Goal: Task Accomplishment & Management: Use online tool/utility

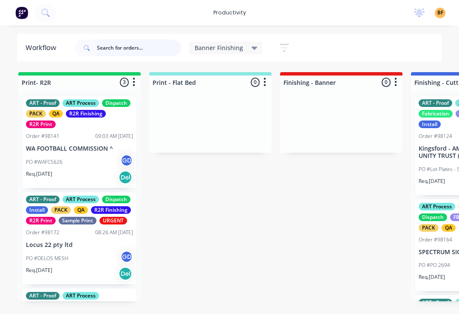
click at [124, 54] on input "text" at bounding box center [139, 48] width 84 height 17
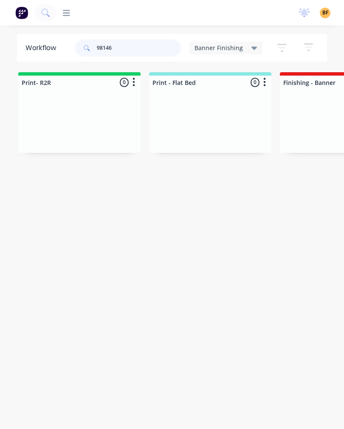
click at [125, 42] on input "98146" at bounding box center [139, 48] width 84 height 17
click at [160, 46] on input "98146" at bounding box center [139, 48] width 84 height 17
type input "9"
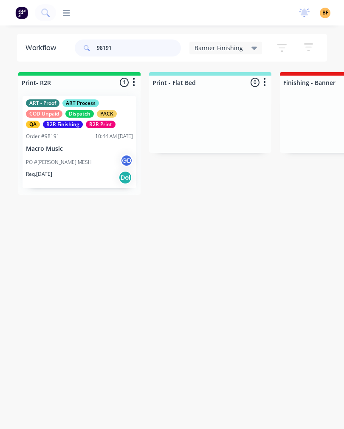
type input "98191"
click at [88, 171] on div "Req. [DATE] Del" at bounding box center [79, 177] width 107 height 14
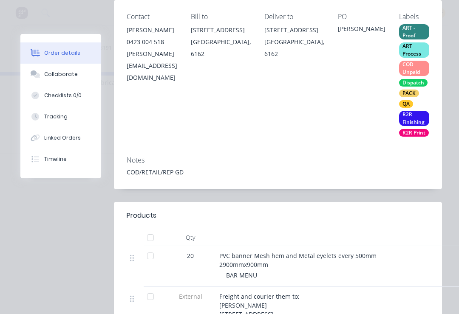
scroll to position [115, 0]
click at [64, 120] on div "Tracking" at bounding box center [55, 117] width 23 height 8
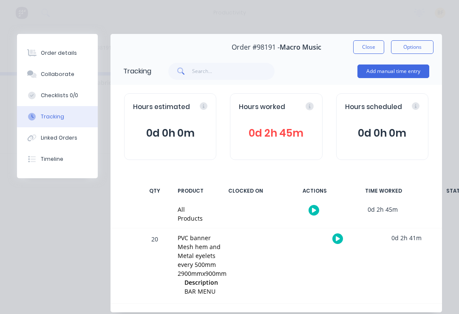
click at [340, 238] on button at bounding box center [337, 239] width 11 height 11
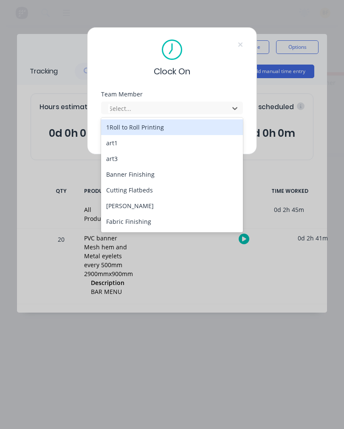
click at [169, 174] on div "Banner Finishing" at bounding box center [172, 175] width 142 height 16
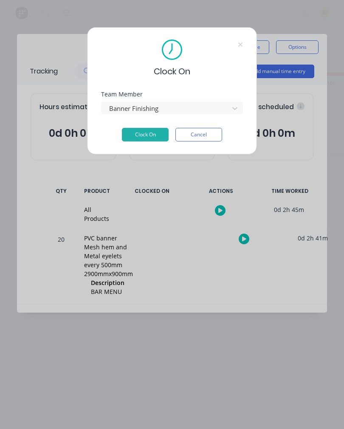
click at [157, 130] on button "Clock On" at bounding box center [145, 135] width 47 height 14
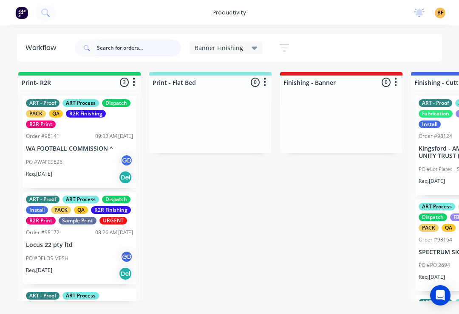
click at [161, 45] on input "text" at bounding box center [139, 48] width 84 height 17
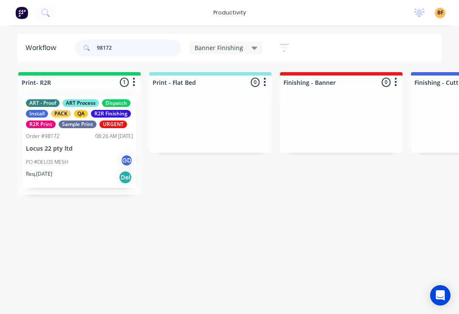
type input "98172"
click at [101, 167] on div "PO #DELOS MESH GD" at bounding box center [79, 162] width 107 height 16
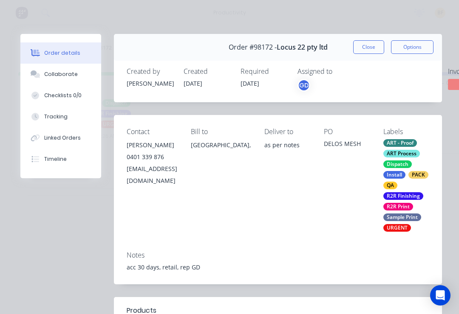
click at [69, 116] on button "Tracking" at bounding box center [60, 116] width 81 height 21
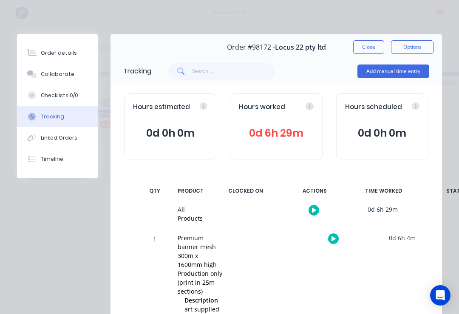
click at [337, 237] on button at bounding box center [333, 239] width 11 height 11
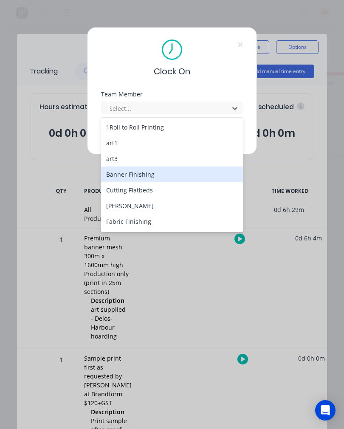
click at [163, 177] on div "Banner Finishing" at bounding box center [172, 175] width 142 height 16
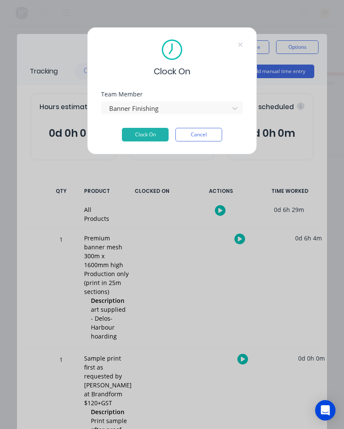
click at [160, 133] on button "Clock On" at bounding box center [145, 135] width 47 height 14
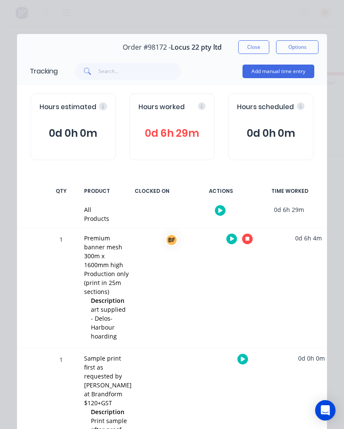
click at [257, 45] on button "Close" at bounding box center [253, 47] width 31 height 14
